Goal: Transaction & Acquisition: Obtain resource

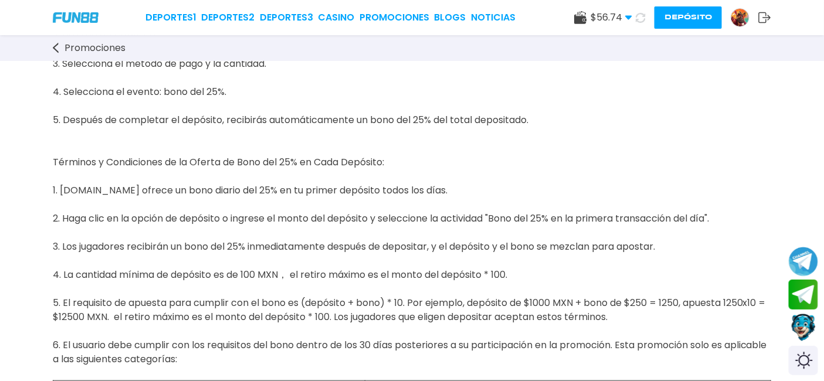
click at [588, 9] on div "$ 56.74 Dinero Real $ 56.74 1.36% Requisito de Apuesta [PERSON_NAME] $ 6 fuera …" at bounding box center [672, 17] width 197 height 22
click at [579, 15] on use at bounding box center [580, 17] width 12 height 13
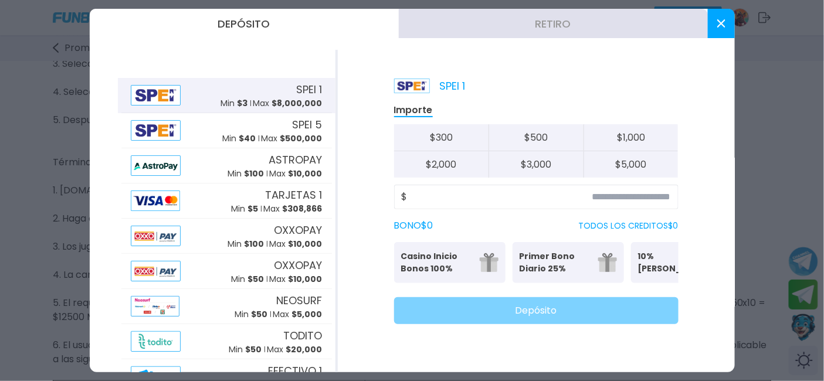
click at [507, 18] on button "Retiro" at bounding box center [553, 23] width 309 height 29
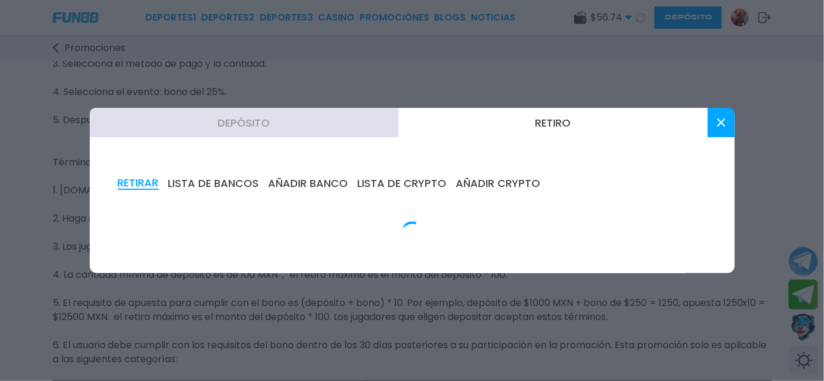
click at [278, 178] on button "AÑADIR BANCO" at bounding box center [309, 183] width 80 height 13
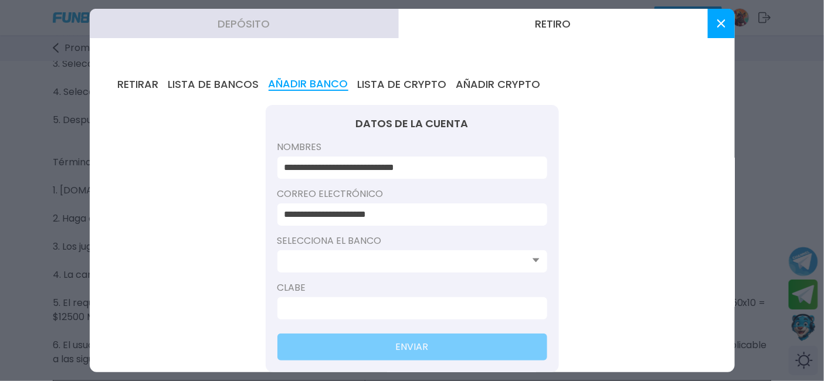
click at [344, 266] on input at bounding box center [409, 262] width 249 height 14
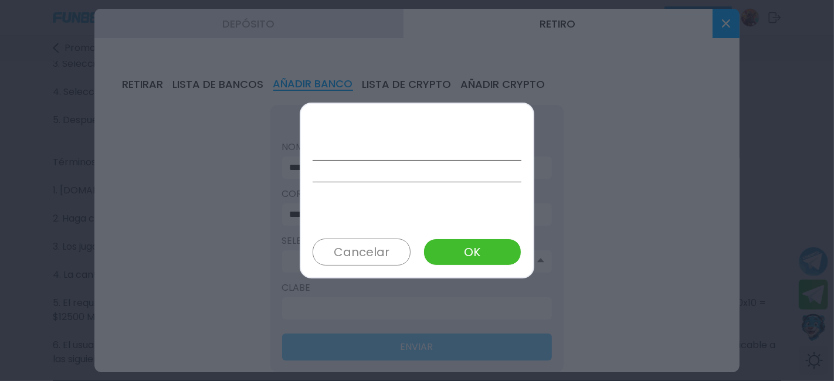
click at [392, 251] on button "Cancelar" at bounding box center [362, 252] width 98 height 27
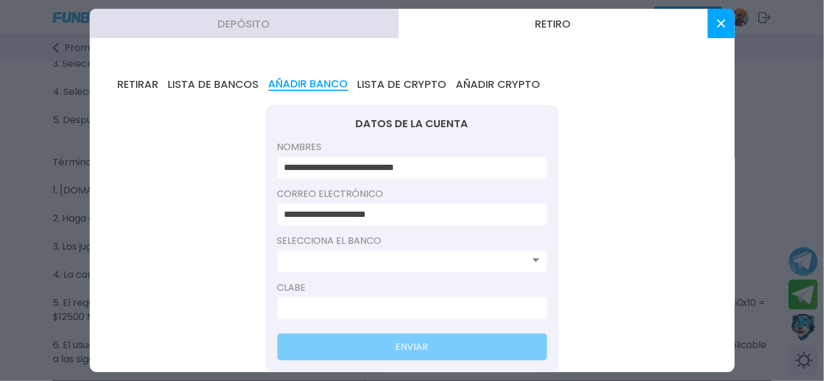
click at [392, 251] on div at bounding box center [413, 262] width 270 height 22
click at [391, 256] on input at bounding box center [409, 262] width 249 height 14
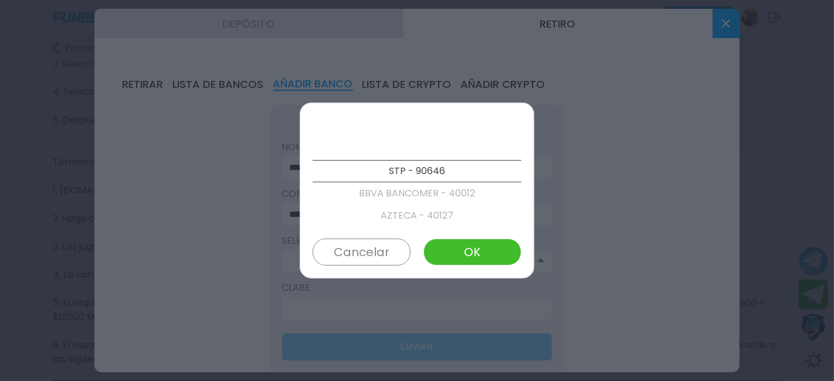
click at [423, 192] on p "BBVA BANCOMER - 40012" at bounding box center [417, 193] width 209 height 22
